Goal: Task Accomplishment & Management: Use online tool/utility

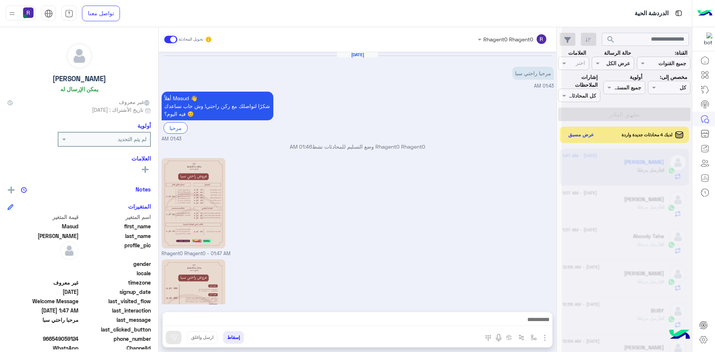
scroll to position [68, 0]
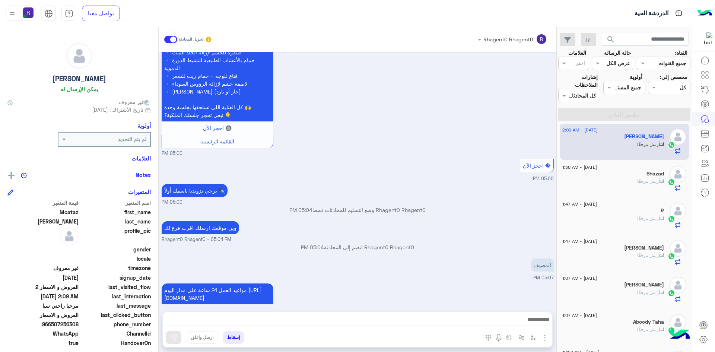
scroll to position [733, 0]
